Goal: Obtain resource: Download file/media

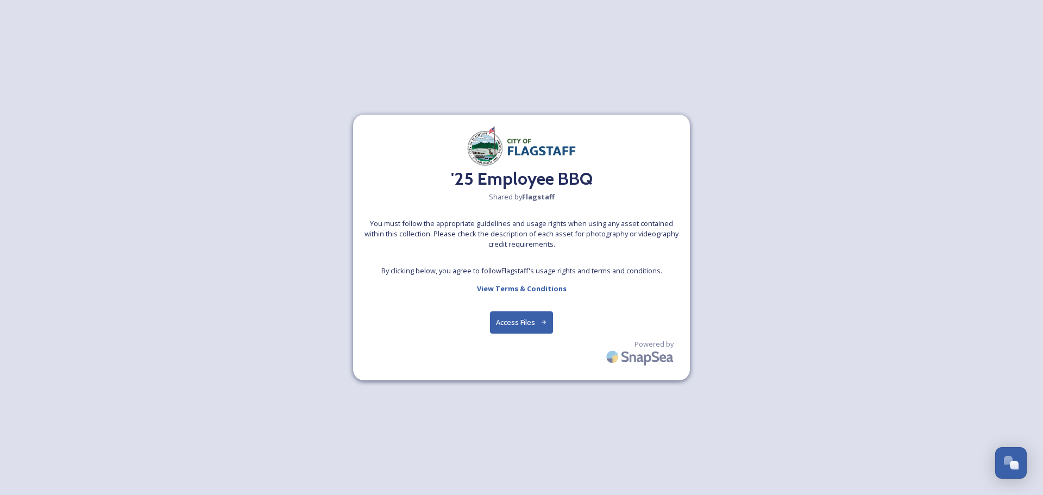
click at [522, 322] on button "Access Files" at bounding box center [522, 322] width 64 height 22
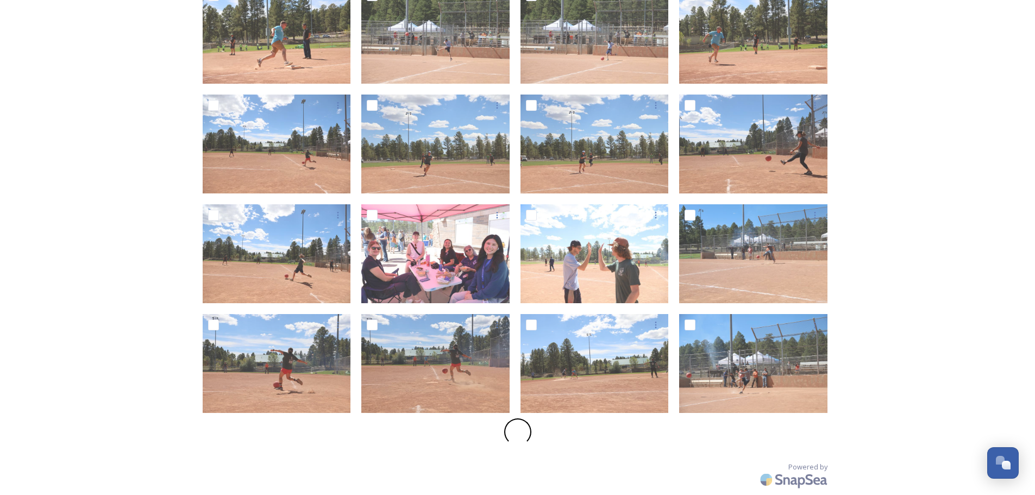
scroll to position [332, 0]
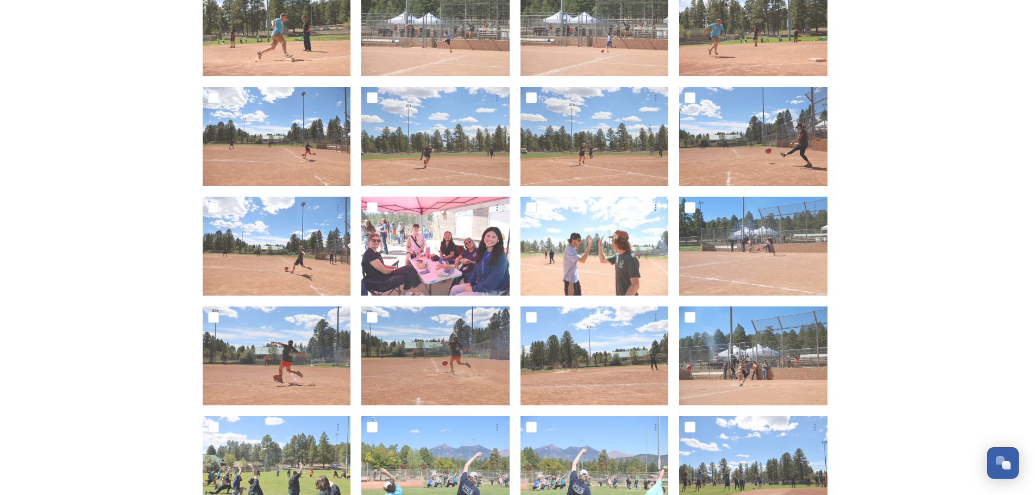
drag, startPoint x: 67, startPoint y: 241, endPoint x: 71, endPoint y: 179, distance: 62.0
click at [71, 179] on div "'25 Employee BBQ Shared by Flagstaff '25 Employee BBQ 191 file s Filters Date C…" at bounding box center [517, 410] width 1035 height 1485
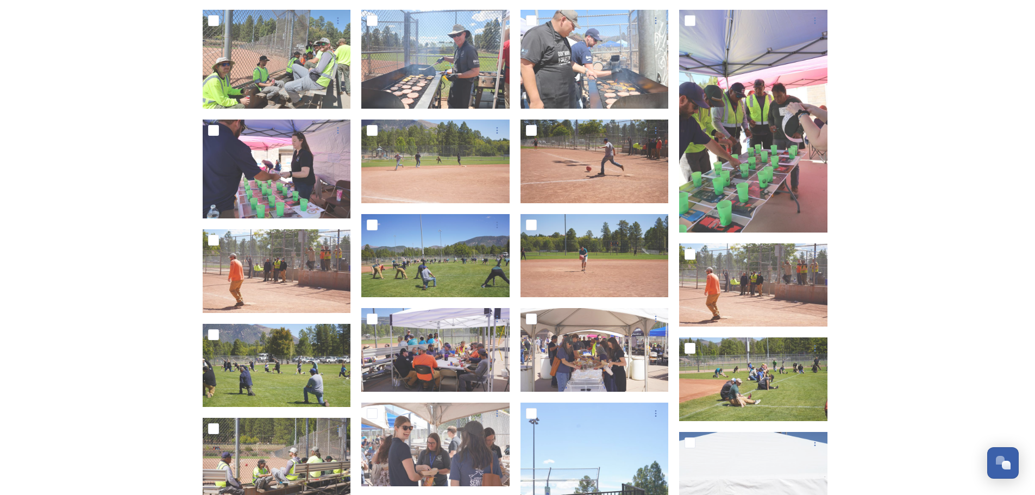
scroll to position [1147, 0]
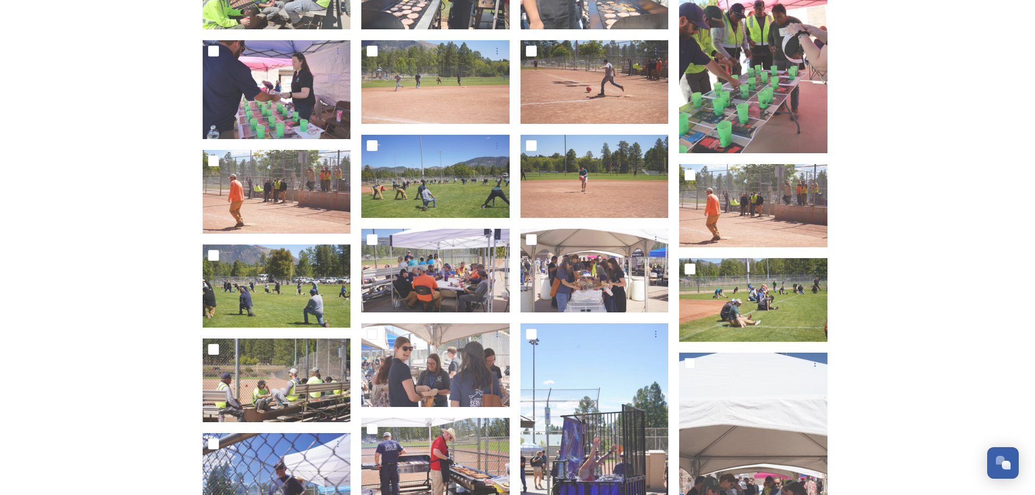
drag, startPoint x: 64, startPoint y: 186, endPoint x: 65, endPoint y: 139, distance: 47.3
click at [65, 139] on div "'25 Employee BBQ Shared by Flagstaff '25 Employee BBQ 191 file s Filters Date C…" at bounding box center [517, 247] width 1035 height 2789
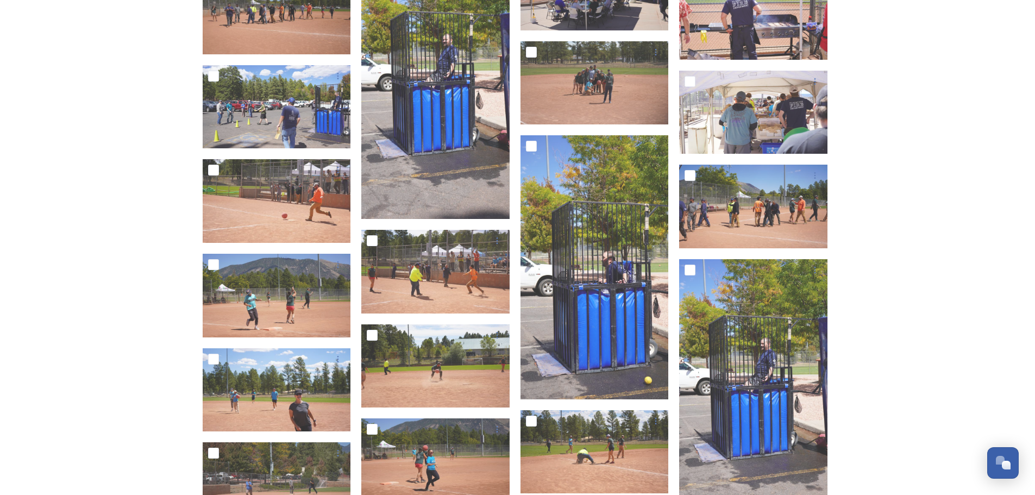
scroll to position [1799, 0]
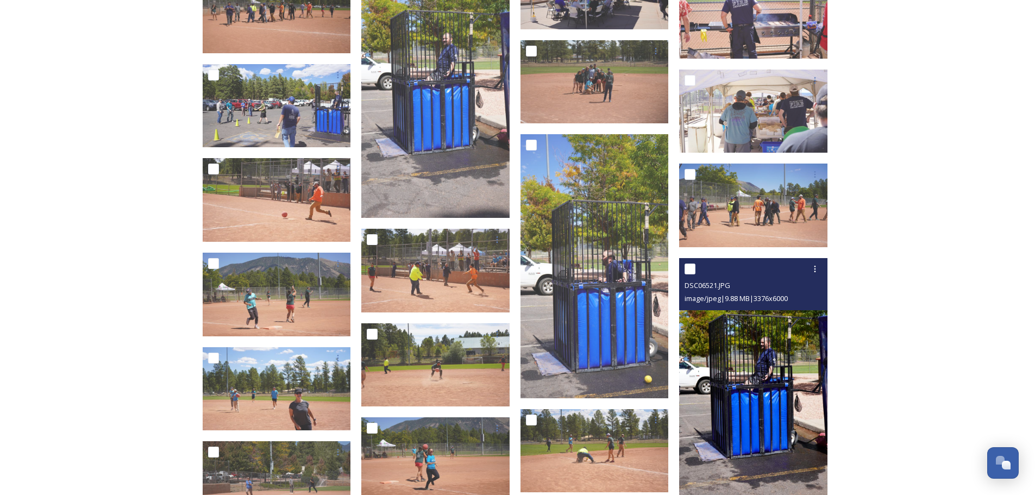
click at [728, 335] on img at bounding box center [753, 390] width 148 height 264
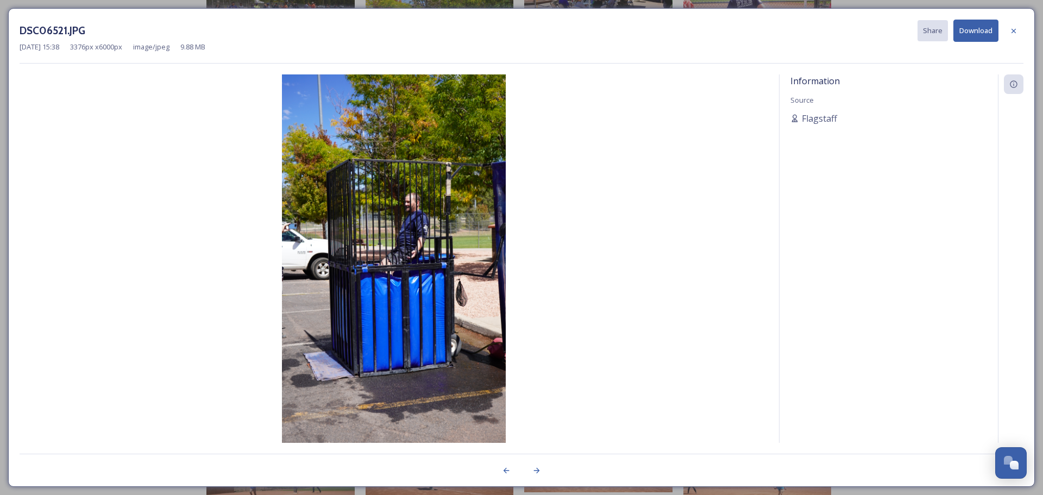
drag, startPoint x: 1013, startPoint y: 32, endPoint x: 1001, endPoint y: 32, distance: 12.5
click at [1011, 32] on icon at bounding box center [1014, 31] width 9 height 9
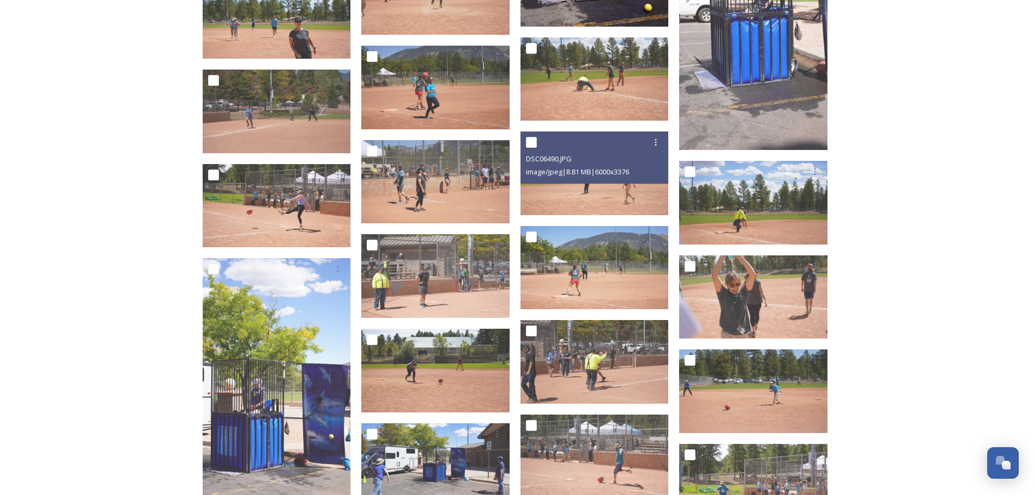
scroll to position [2234, 0]
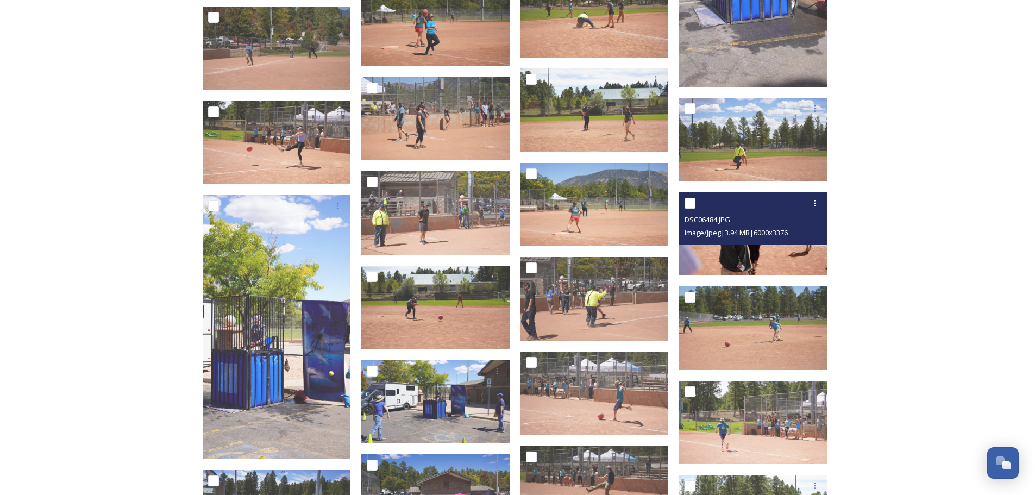
click at [771, 253] on img at bounding box center [753, 234] width 148 height 84
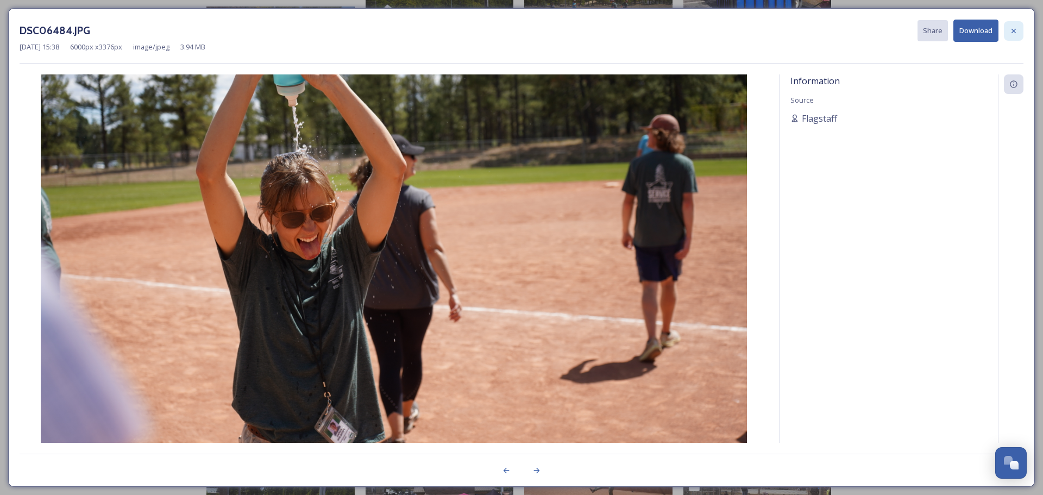
click at [1012, 33] on icon at bounding box center [1014, 31] width 9 height 9
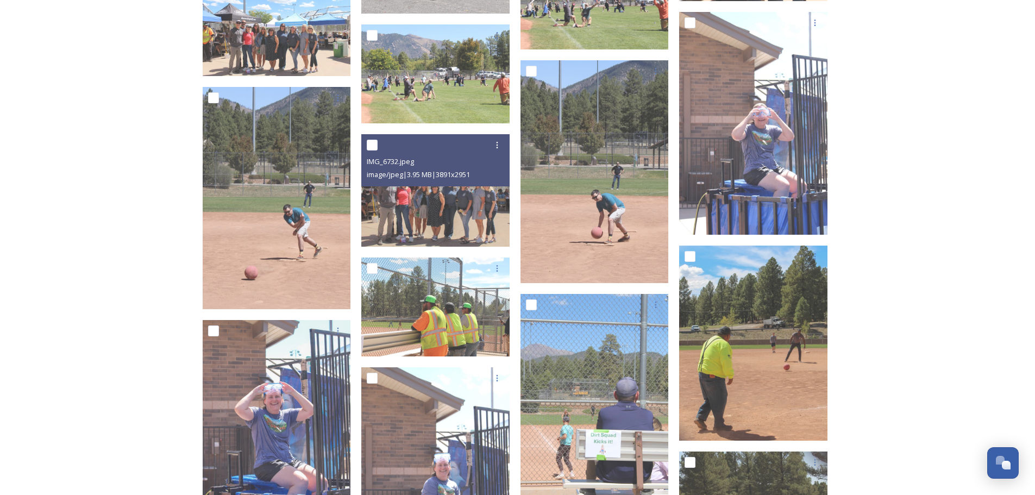
scroll to position [4734, 0]
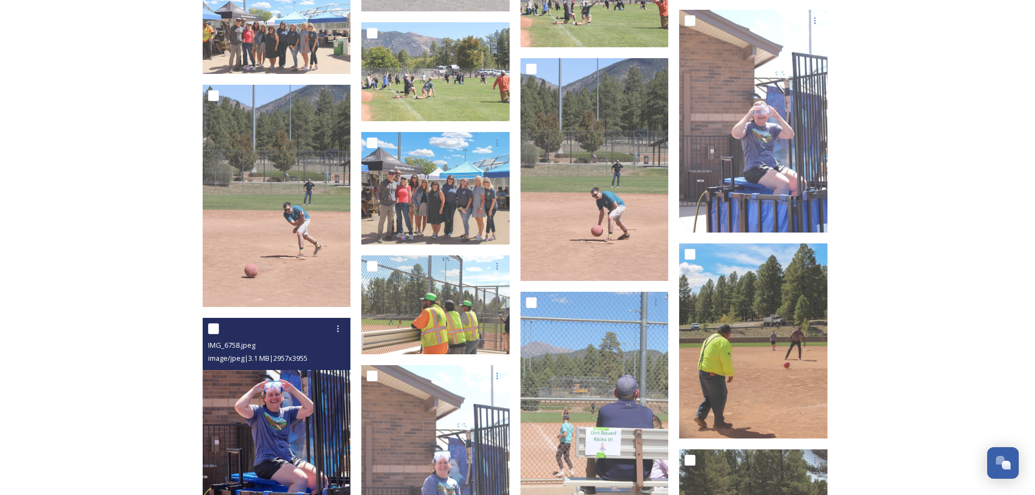
click at [301, 376] on img at bounding box center [277, 417] width 148 height 198
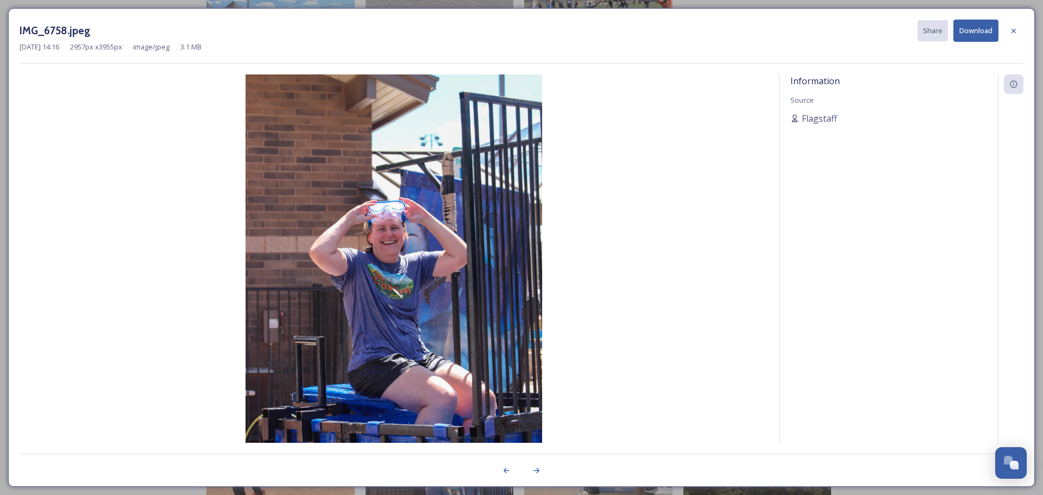
click at [1004, 31] on div "IMG_6758.jpeg Share Download" at bounding box center [522, 31] width 1004 height 22
click at [1016, 29] on icon at bounding box center [1014, 31] width 9 height 9
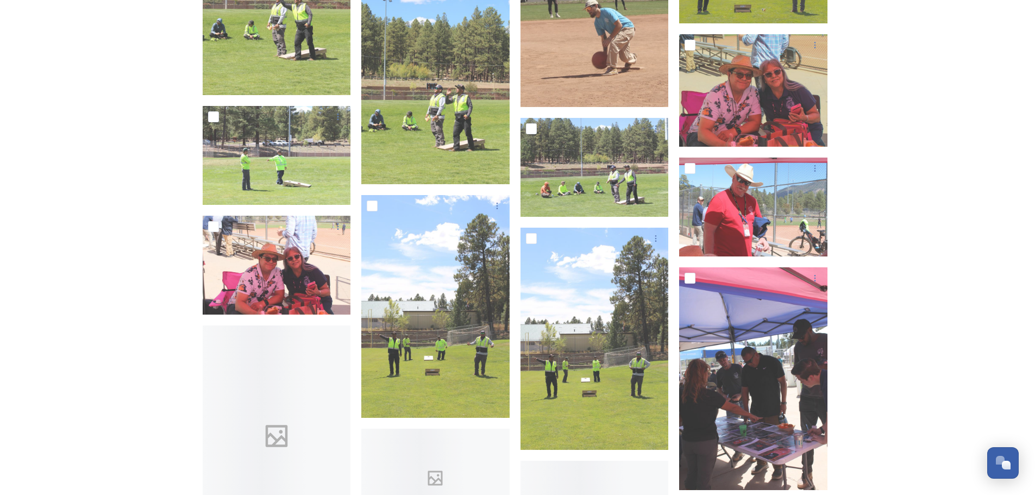
scroll to position [6310, 0]
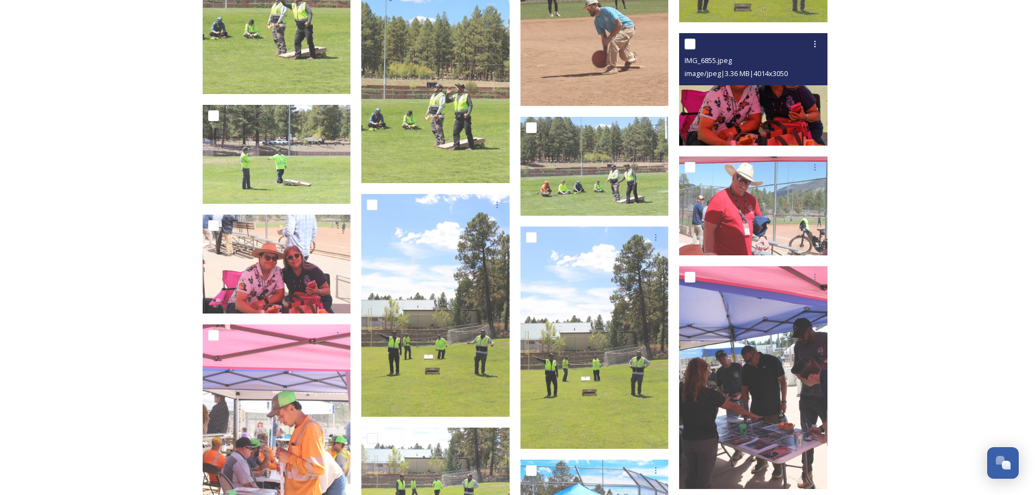
click at [722, 125] on img at bounding box center [753, 89] width 148 height 113
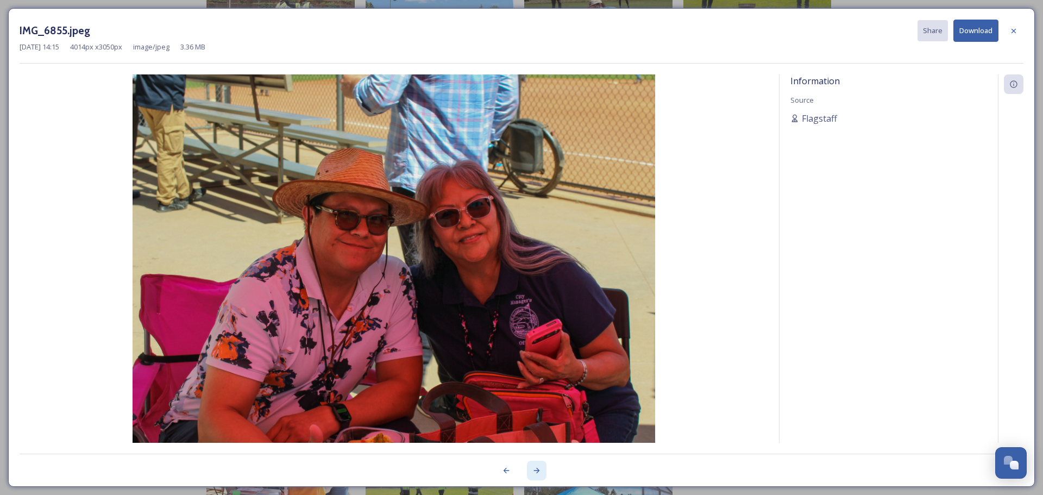
click at [538, 471] on icon at bounding box center [537, 470] width 9 height 9
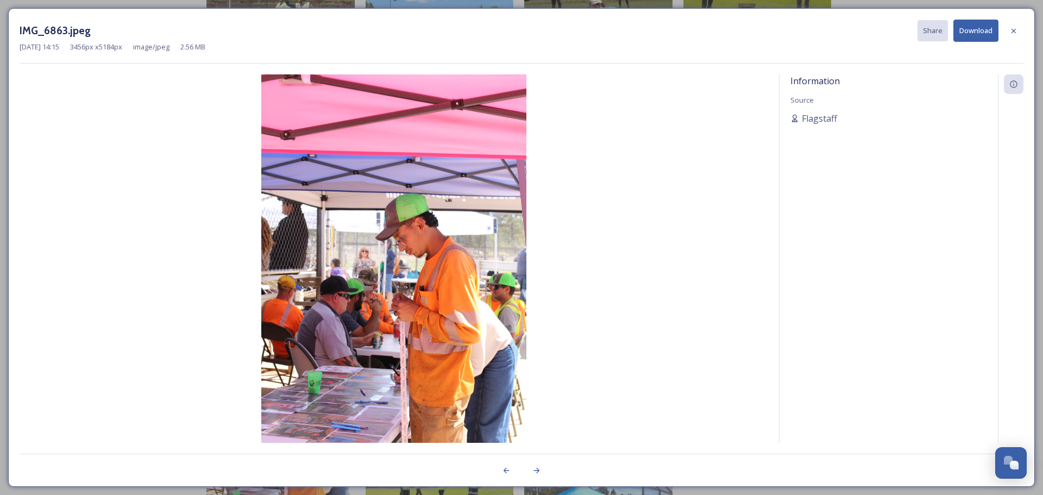
click at [496, 471] on div at bounding box center [271, 471] width 502 height 20
click at [536, 473] on icon at bounding box center [537, 470] width 9 height 9
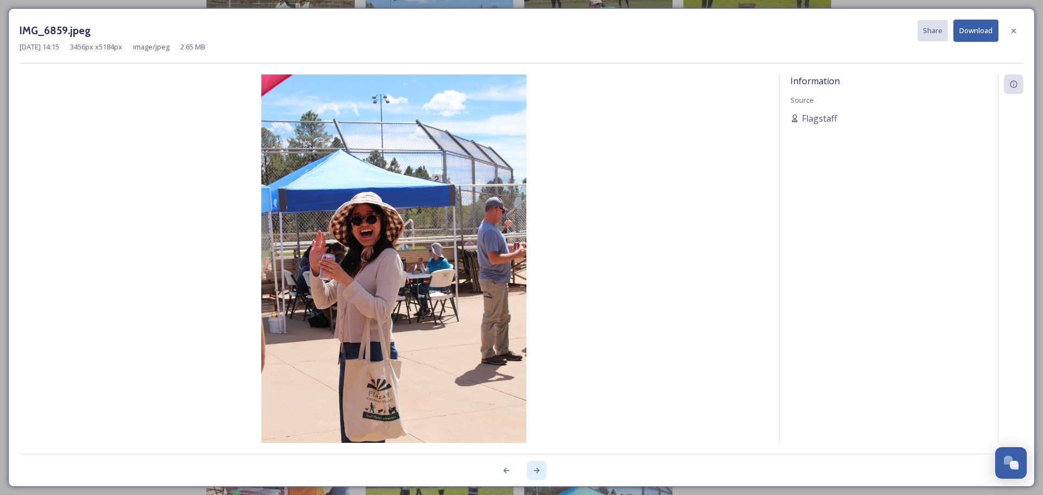
click at [536, 473] on icon at bounding box center [537, 470] width 9 height 9
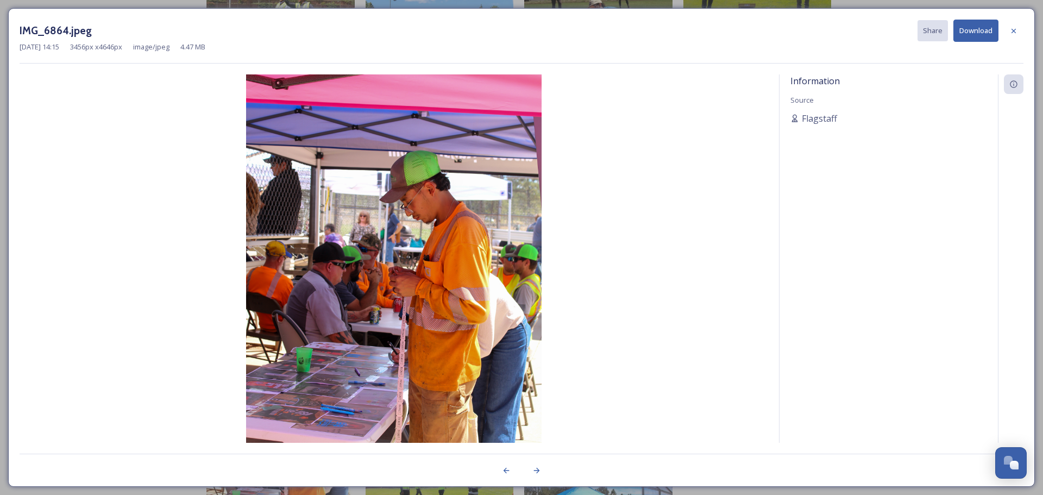
drag, startPoint x: 1011, startPoint y: 33, endPoint x: 991, endPoint y: 33, distance: 20.1
click at [1010, 33] on icon at bounding box center [1014, 31] width 9 height 9
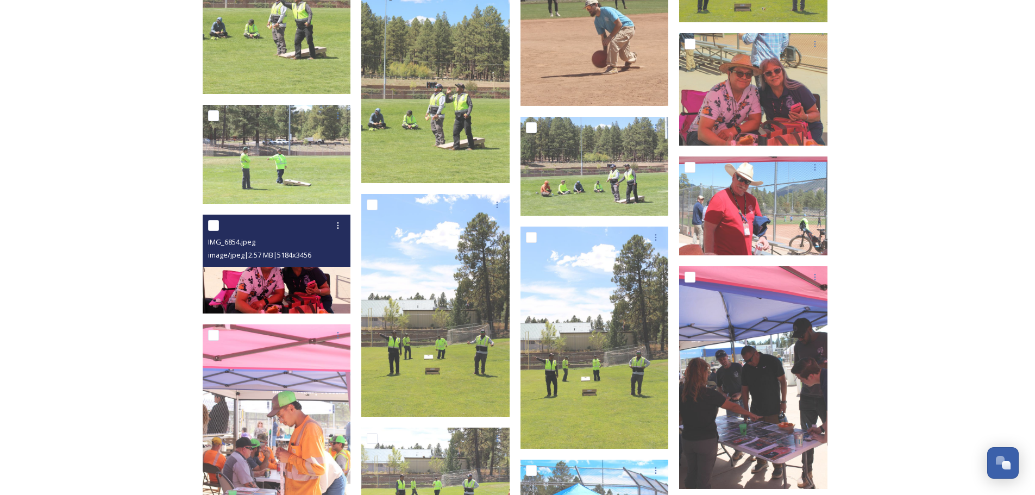
click at [279, 285] on img at bounding box center [277, 263] width 148 height 99
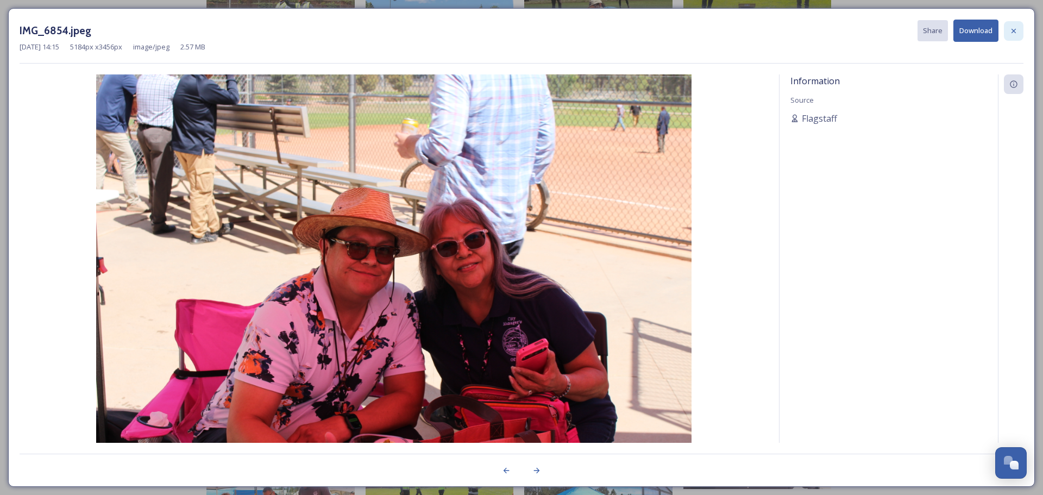
click at [1017, 30] on icon at bounding box center [1014, 31] width 9 height 9
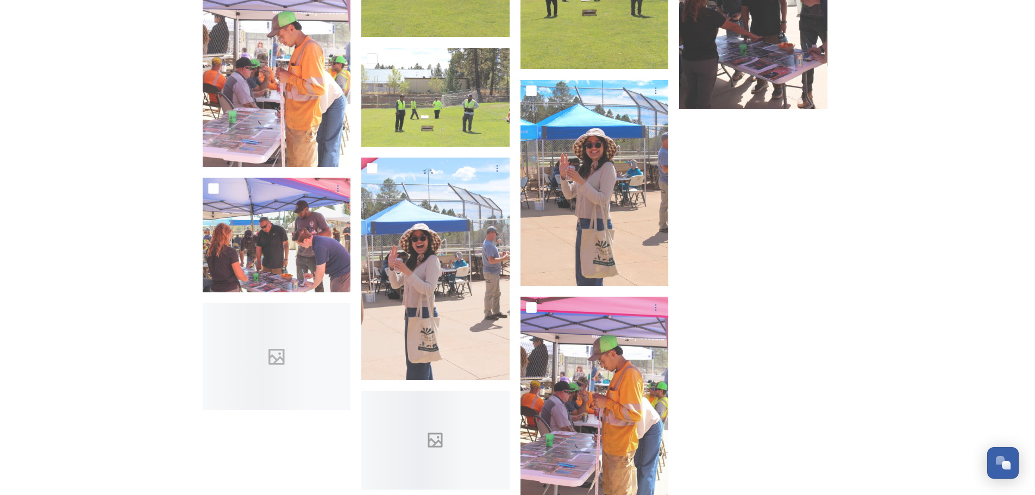
scroll to position [6691, 0]
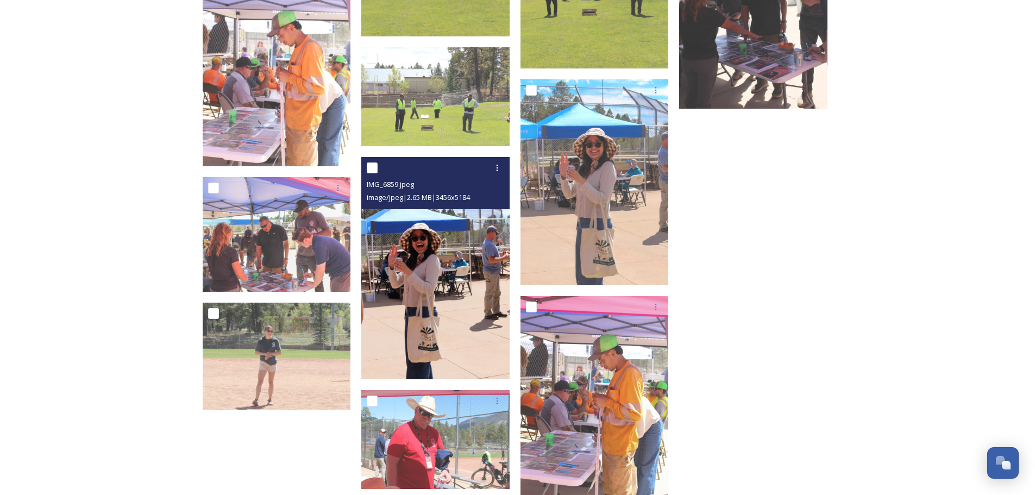
click at [395, 293] on img at bounding box center [435, 268] width 148 height 223
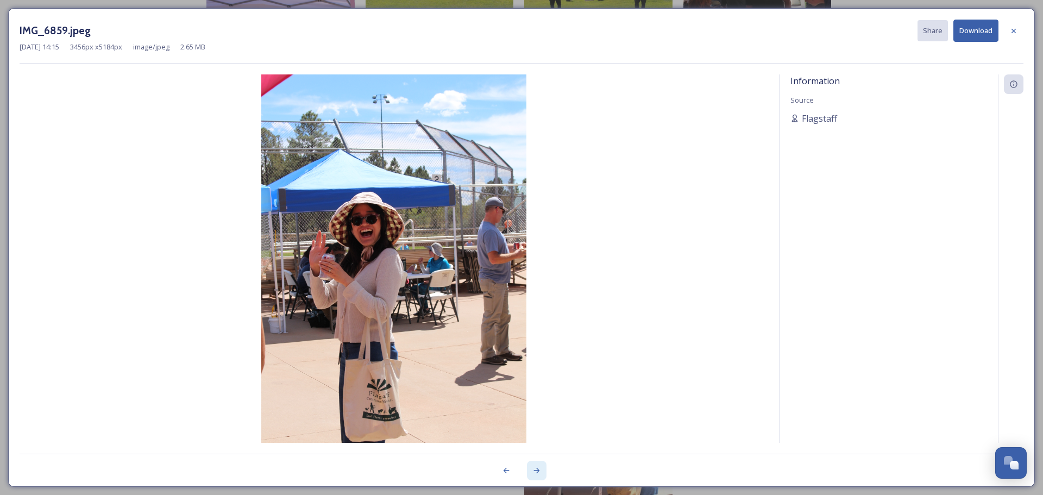
click at [543, 471] on div at bounding box center [537, 471] width 20 height 20
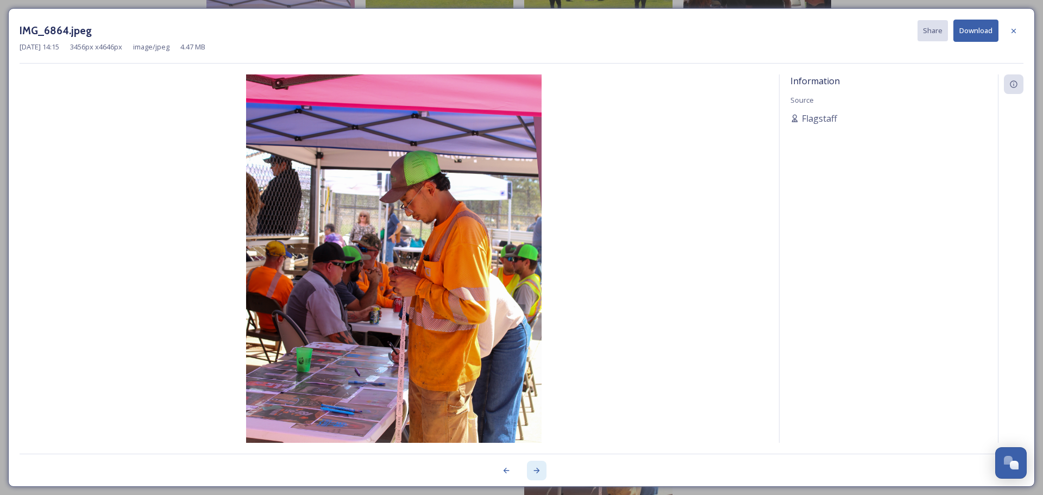
click at [540, 471] on icon at bounding box center [537, 470] width 9 height 9
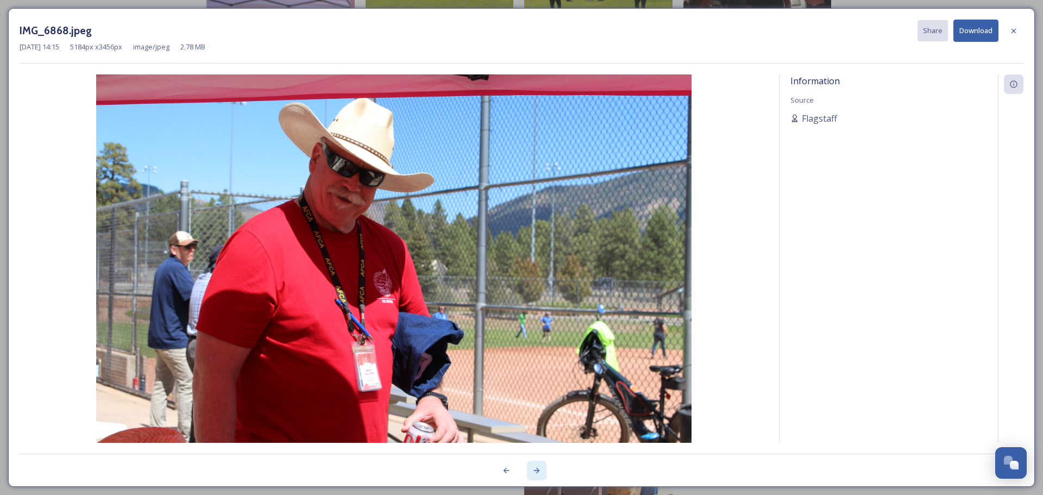
click at [540, 471] on icon at bounding box center [537, 470] width 9 height 9
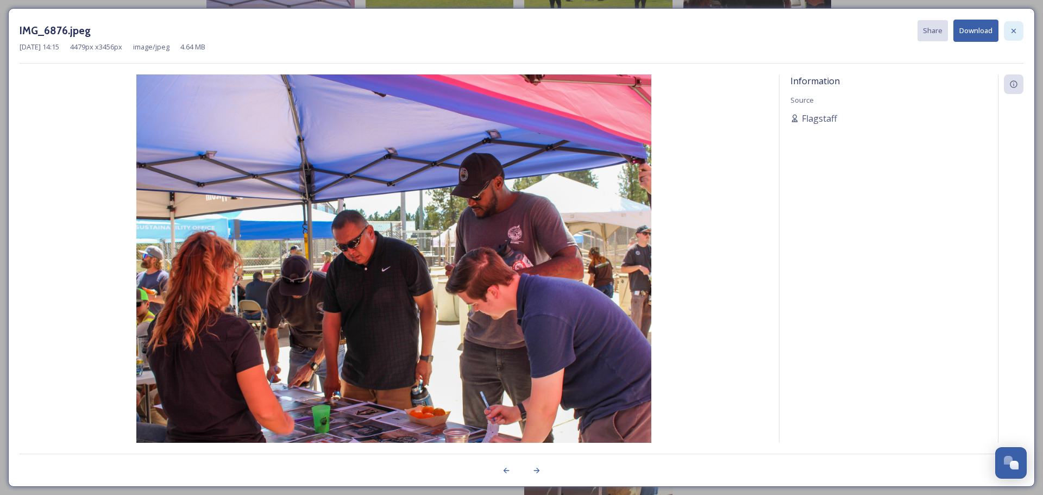
click at [1011, 30] on icon at bounding box center [1014, 31] width 9 height 9
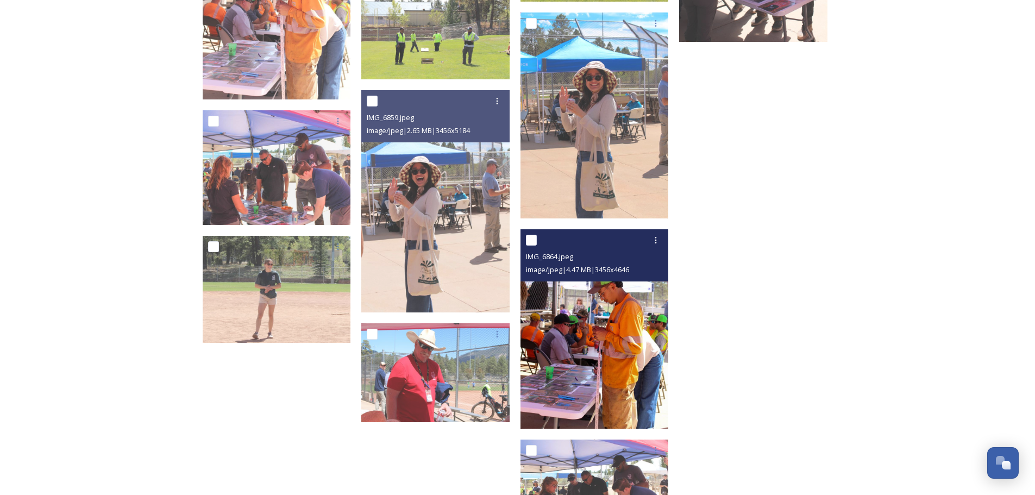
scroll to position [6877, 0]
